Goal: Information Seeking & Learning: Learn about a topic

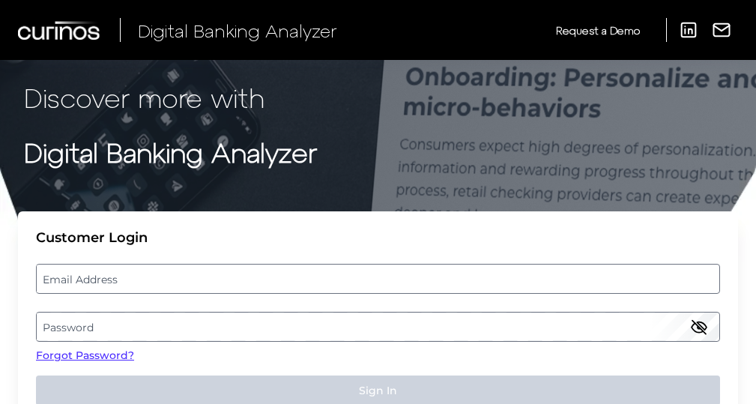
click at [243, 272] on label "Email Address" at bounding box center [378, 278] width 682 height 27
click at [243, 272] on input "email" at bounding box center [378, 279] width 684 height 30
click at [236, 276] on input "Email Address" at bounding box center [378, 279] width 684 height 30
type input "[EMAIL_ADDRESS][DOMAIN_NAME]"
click at [329, 335] on label "Password" at bounding box center [378, 326] width 682 height 27
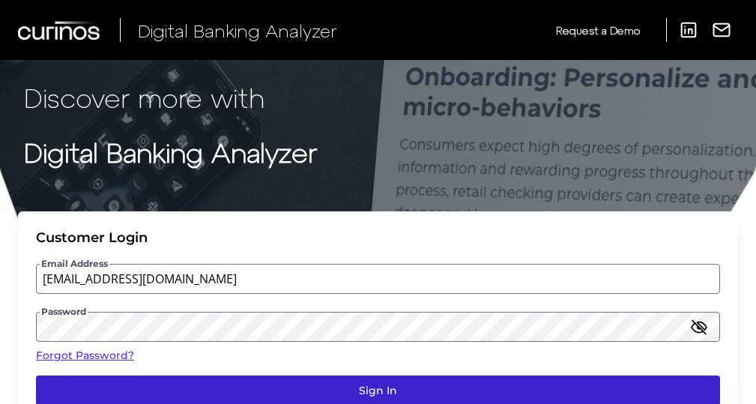
click at [372, 384] on button "Sign In" at bounding box center [378, 390] width 684 height 30
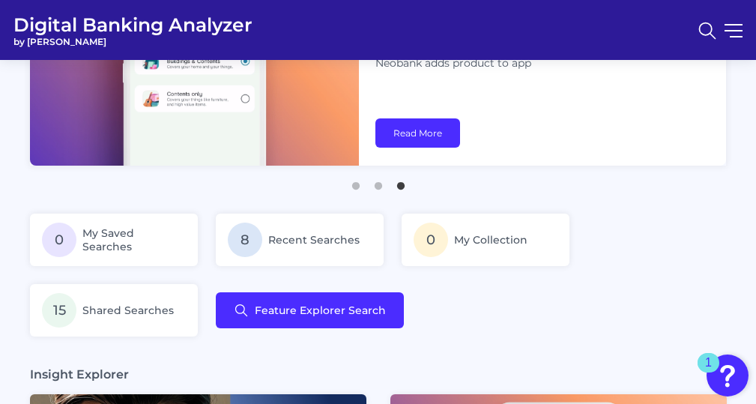
scroll to position [212, 0]
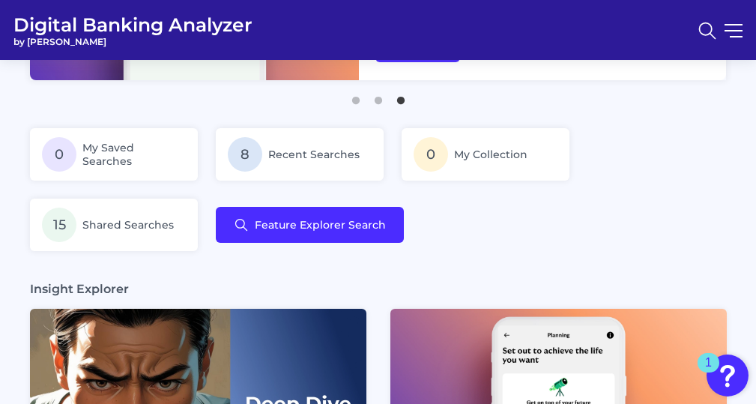
drag, startPoint x: 298, startPoint y: 135, endPoint x: 304, endPoint y: 121, distance: 15.4
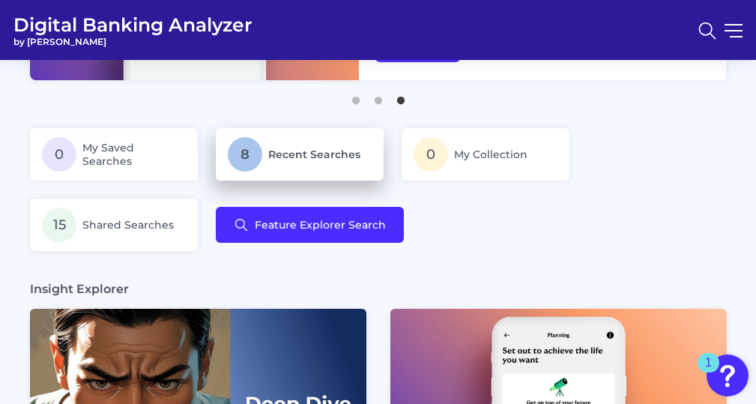
click at [289, 163] on p "8 Recent Searches" at bounding box center [300, 154] width 144 height 34
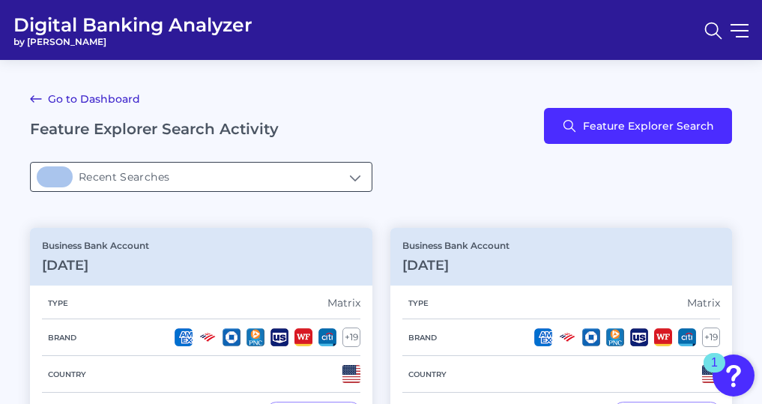
type input "8Recent Searches"
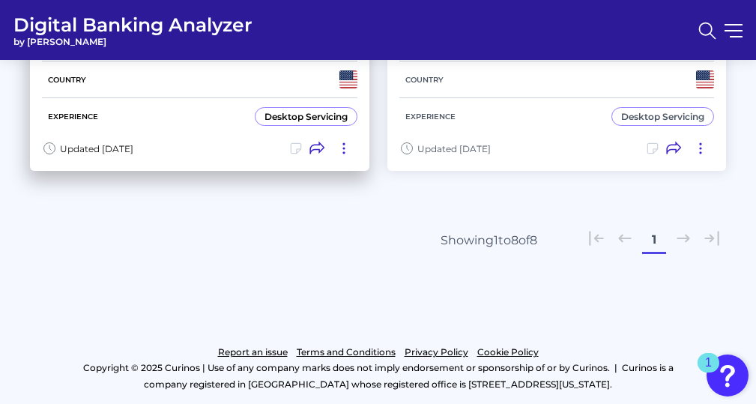
scroll to position [819, 0]
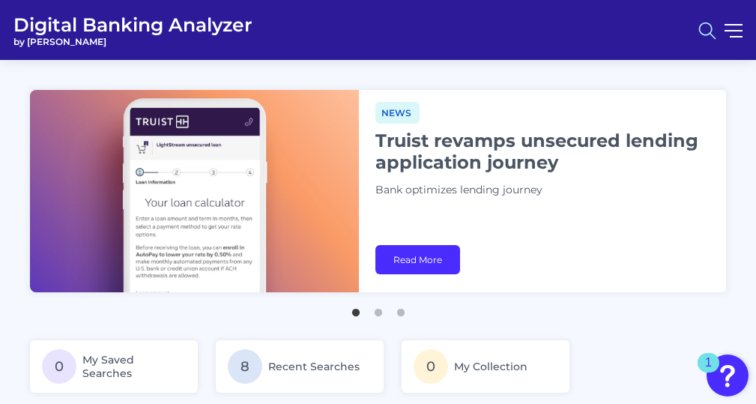
click at [701, 31] on circle at bounding box center [706, 28] width 12 height 12
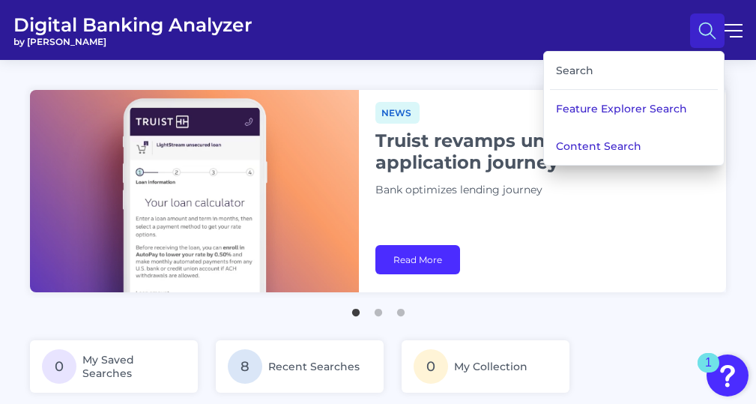
click at [595, 62] on div "Search" at bounding box center [634, 71] width 168 height 38
click at [582, 79] on div "Search" at bounding box center [634, 71] width 168 height 38
click at [577, 63] on div "Search" at bounding box center [634, 71] width 168 height 38
click at [565, 61] on div "Search" at bounding box center [634, 71] width 168 height 38
click at [566, 70] on div "Search" at bounding box center [634, 71] width 168 height 38
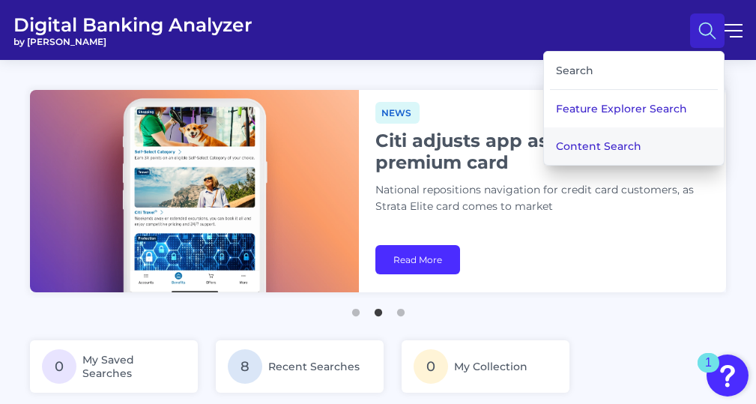
click at [579, 130] on button "Content Search" at bounding box center [634, 145] width 180 height 37
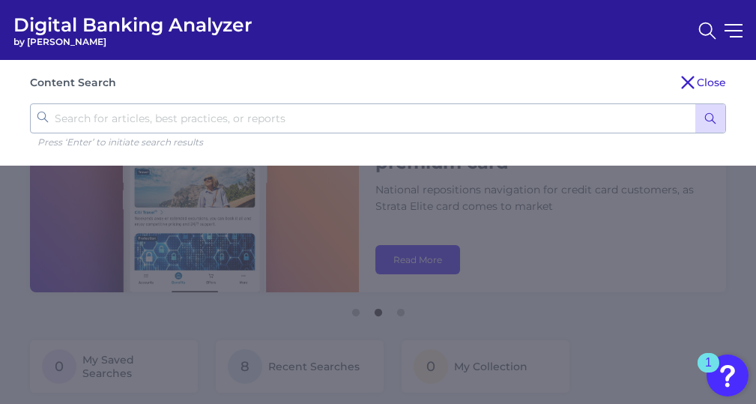
click at [511, 132] on input "text" at bounding box center [378, 118] width 696 height 30
type input "gamification"
click at [695, 104] on button "submit" at bounding box center [710, 118] width 30 height 28
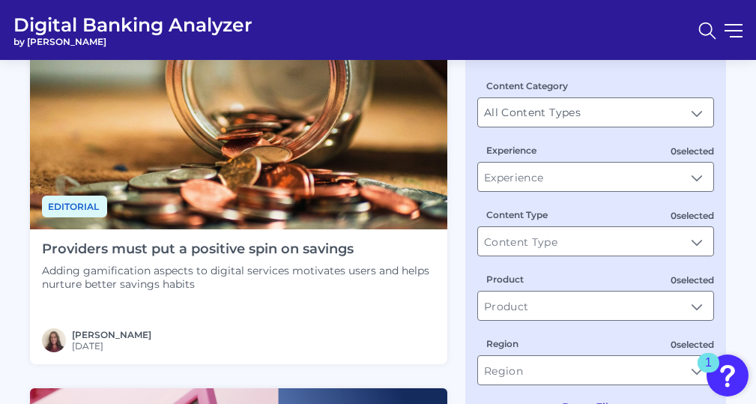
scroll to position [180, 0]
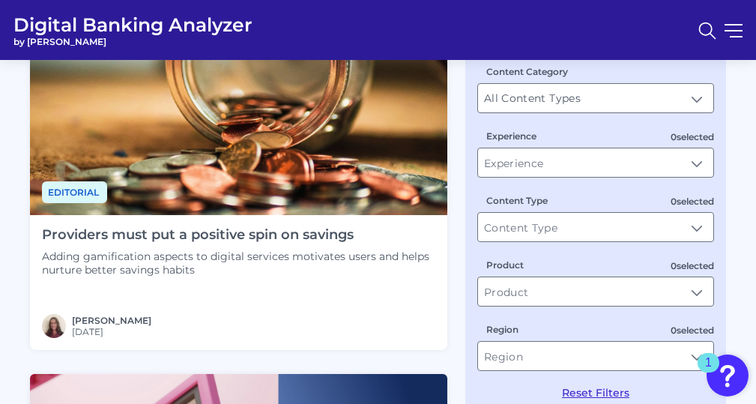
click at [287, 170] on img at bounding box center [238, 98] width 417 height 235
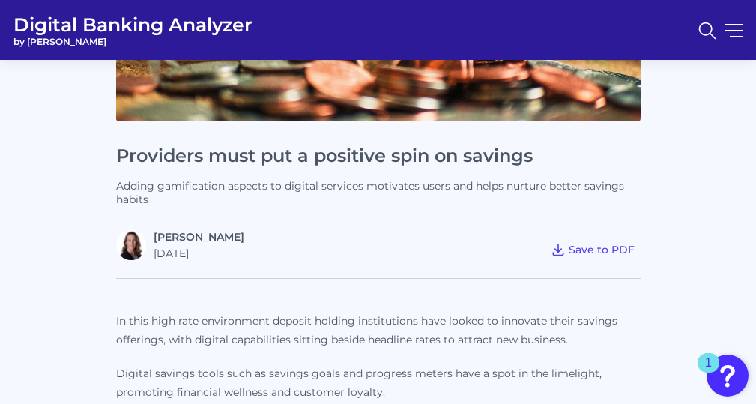
scroll to position [240, 0]
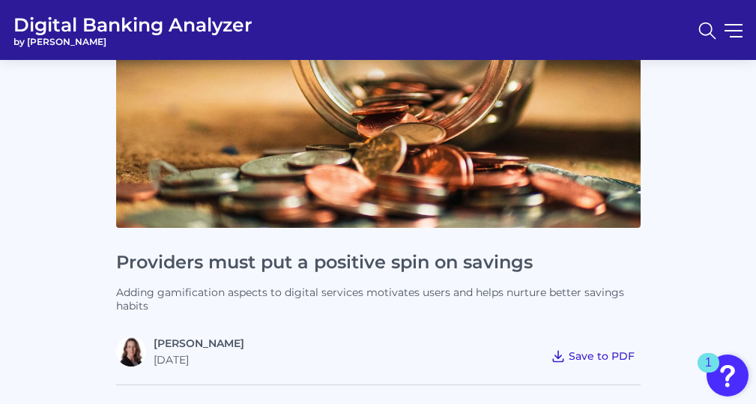
click at [594, 349] on span "Save to PDF" at bounding box center [602, 355] width 66 height 13
